Goal: Navigation & Orientation: Find specific page/section

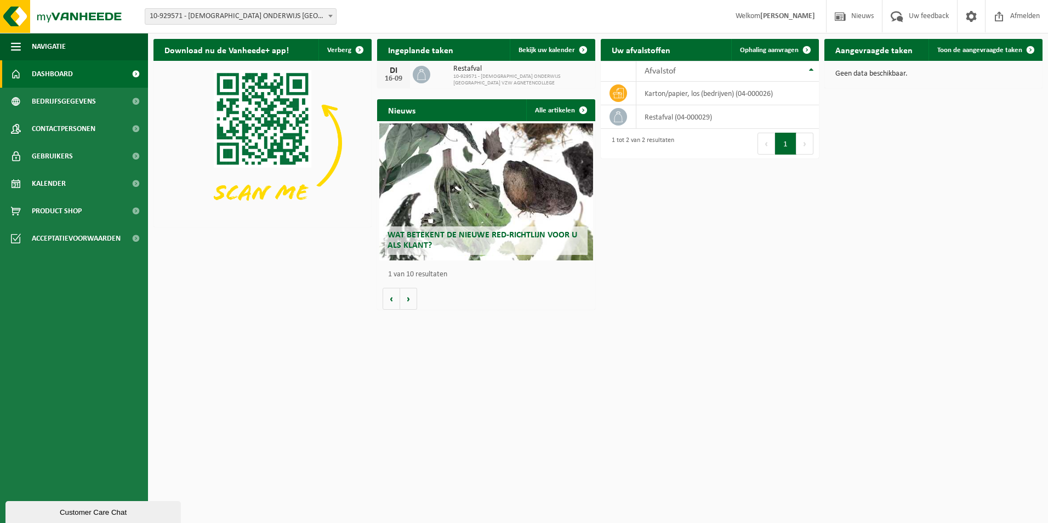
click at [55, 72] on span "Dashboard" at bounding box center [52, 73] width 41 height 27
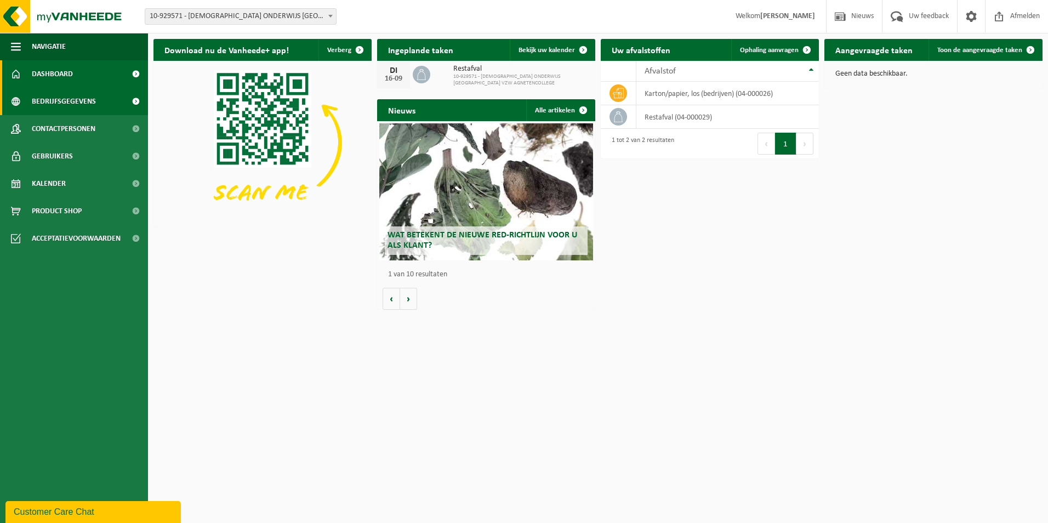
click at [62, 104] on span "Bedrijfsgegevens" at bounding box center [64, 101] width 64 height 27
